Goal: Use online tool/utility: Utilize a website feature to perform a specific function

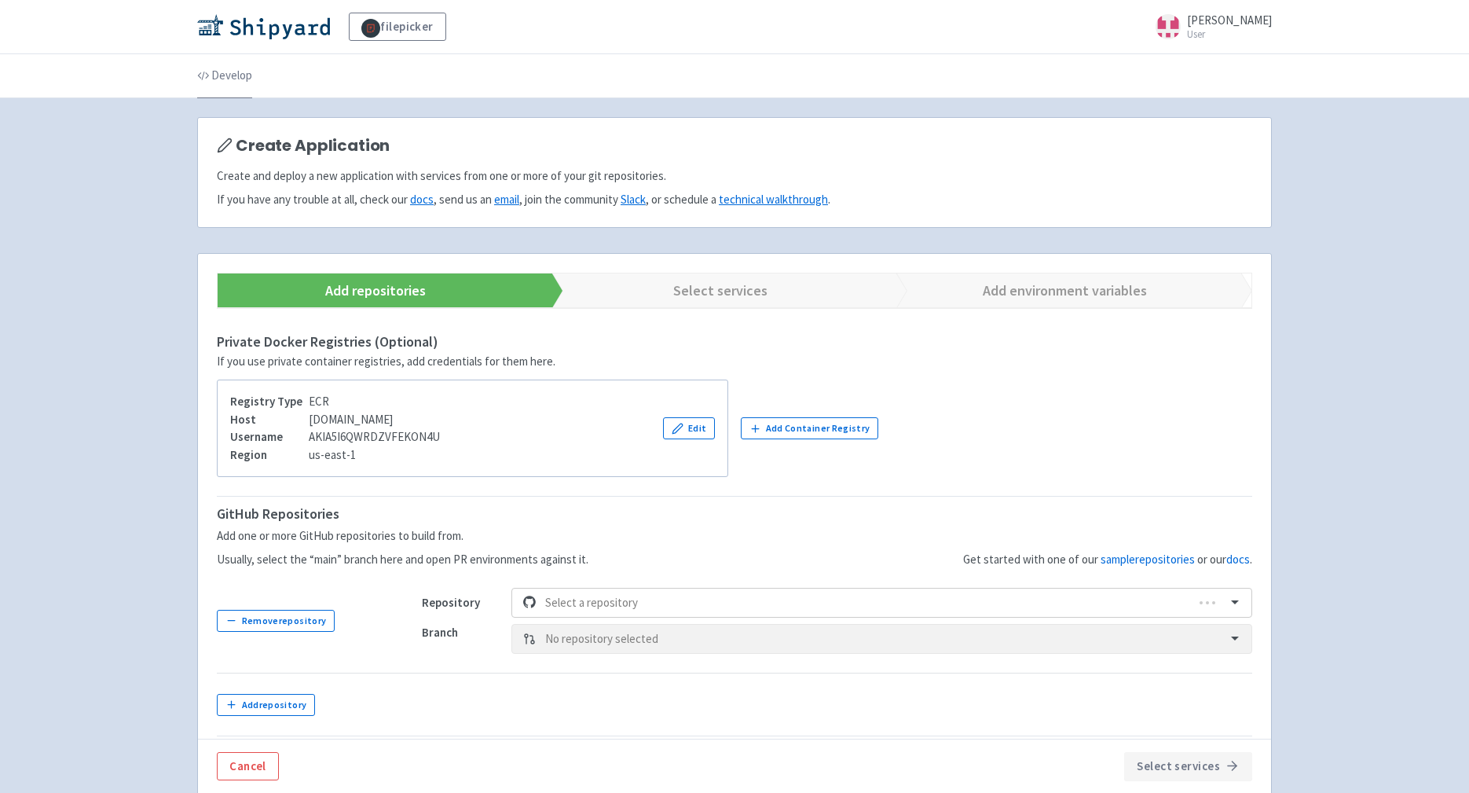
click at [237, 79] on link "Develop" at bounding box center [224, 76] width 55 height 44
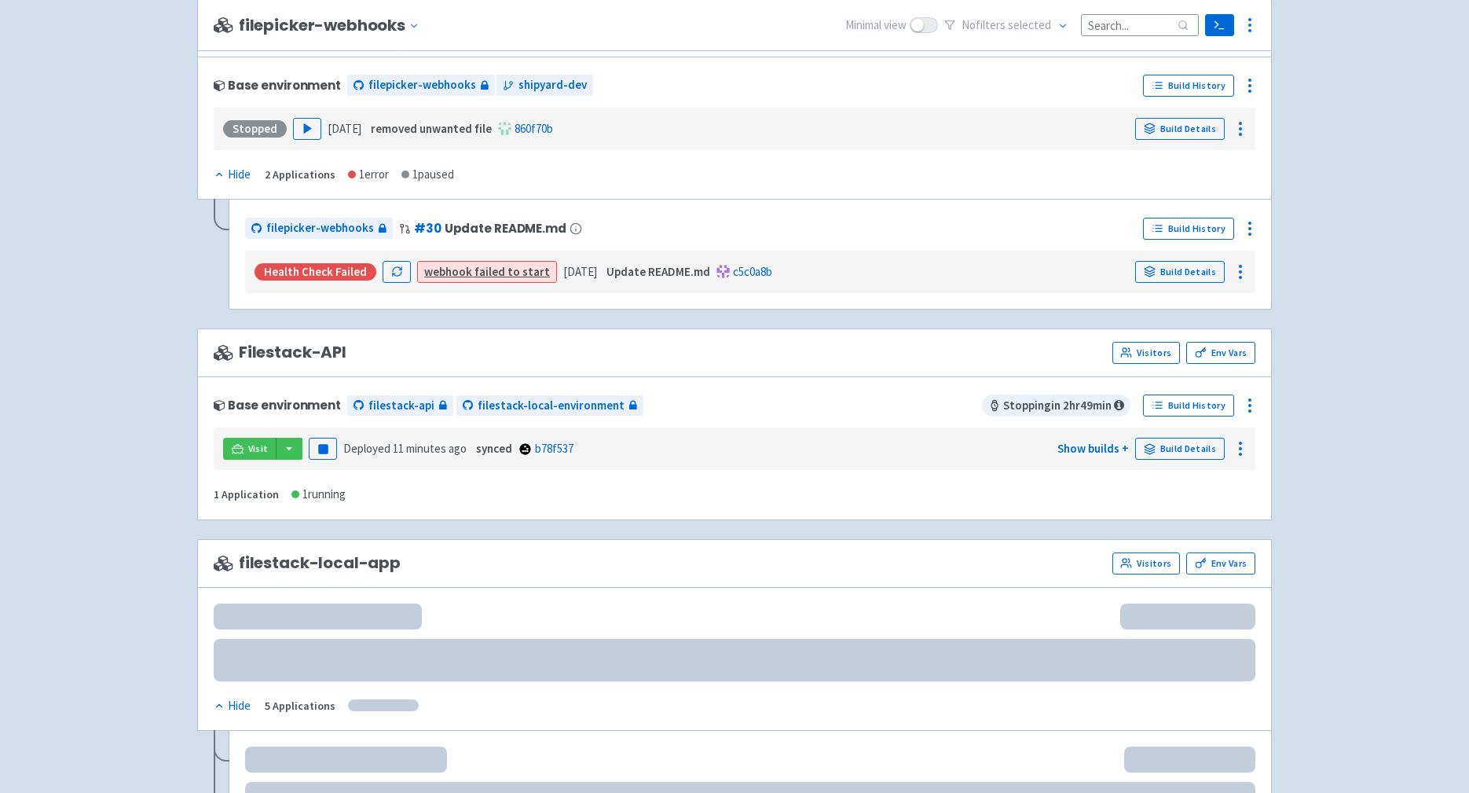
scroll to position [856, 0]
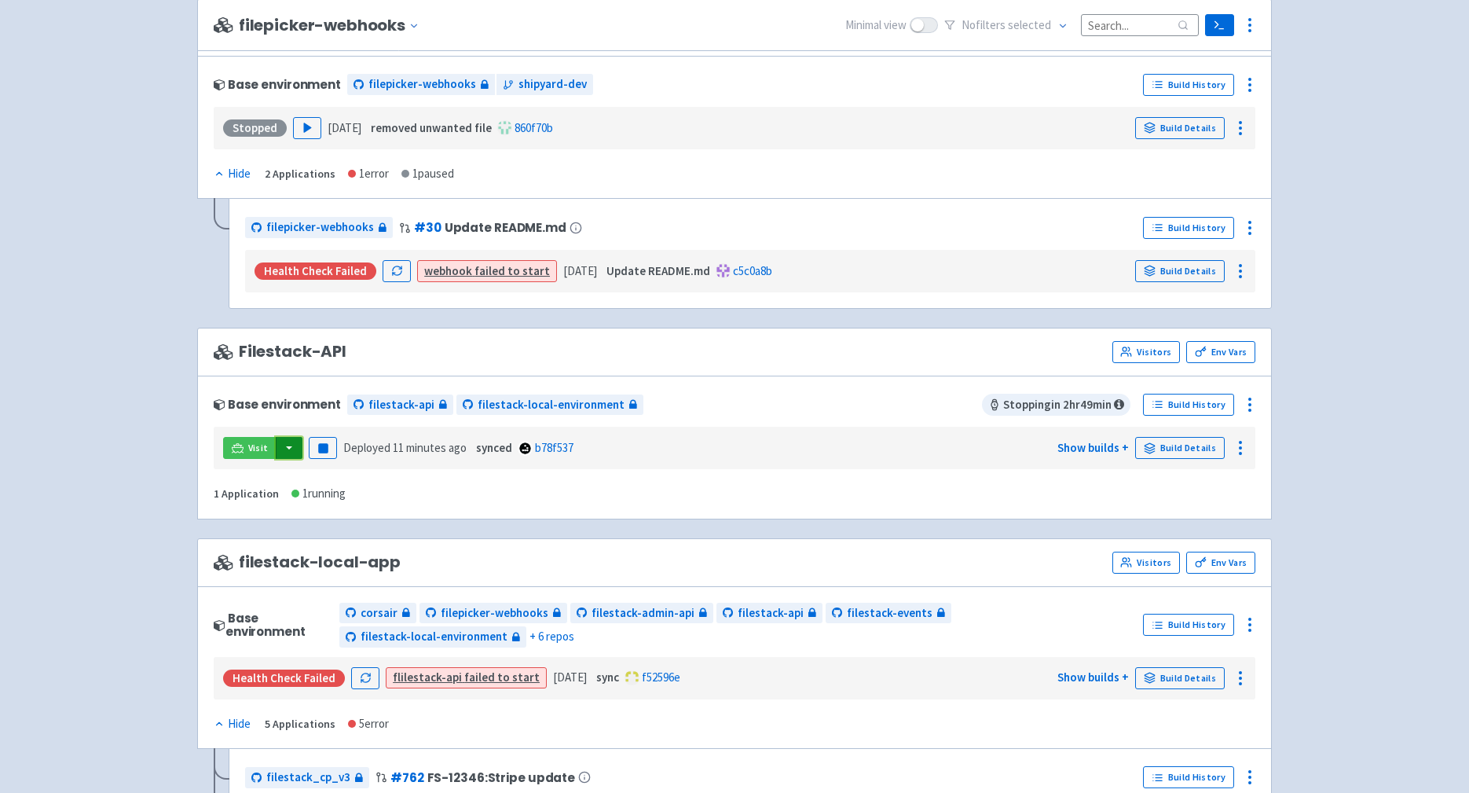
click at [298, 455] on button "button" at bounding box center [289, 448] width 27 height 22
click at [323, 479] on link "filestack-api (flilestack-api)" at bounding box center [388, 480] width 226 height 24
